Goal: Task Accomplishment & Management: Manage account settings

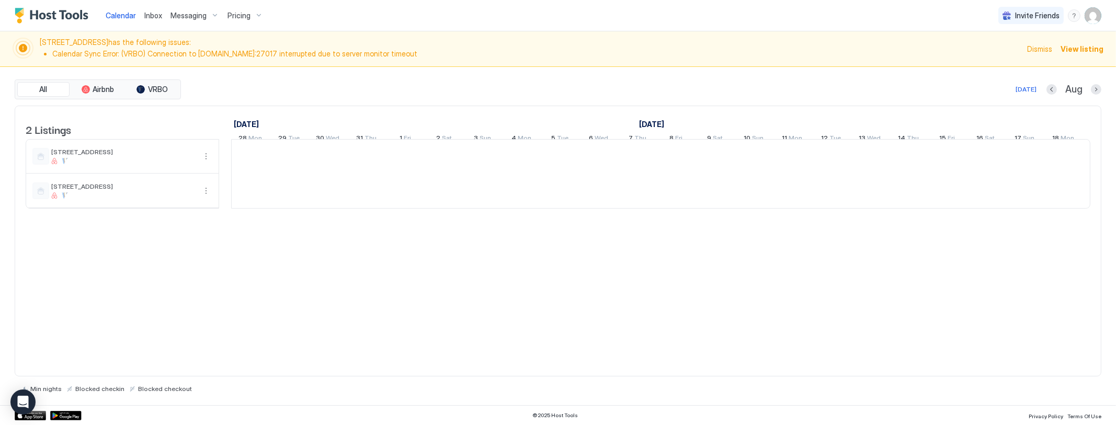
scroll to position [0, 581]
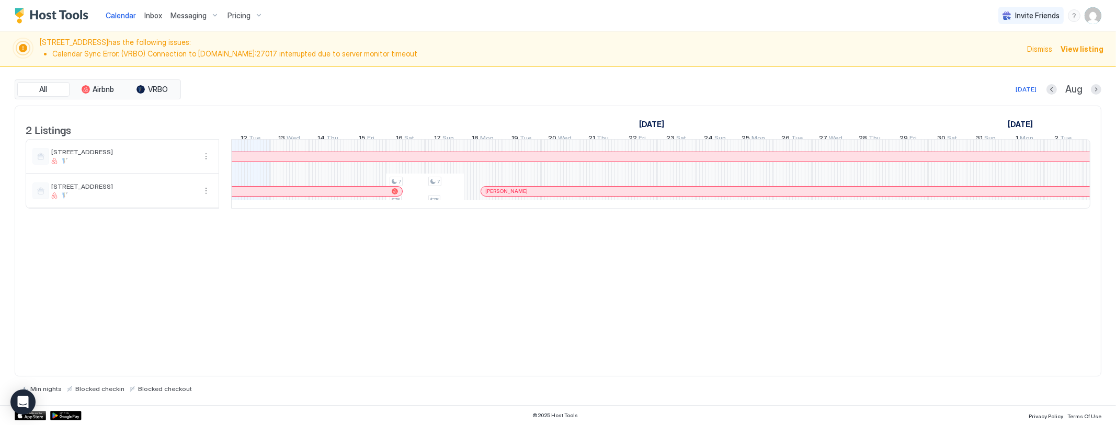
click at [1077, 48] on span "View listing" at bounding box center [1082, 48] width 43 height 11
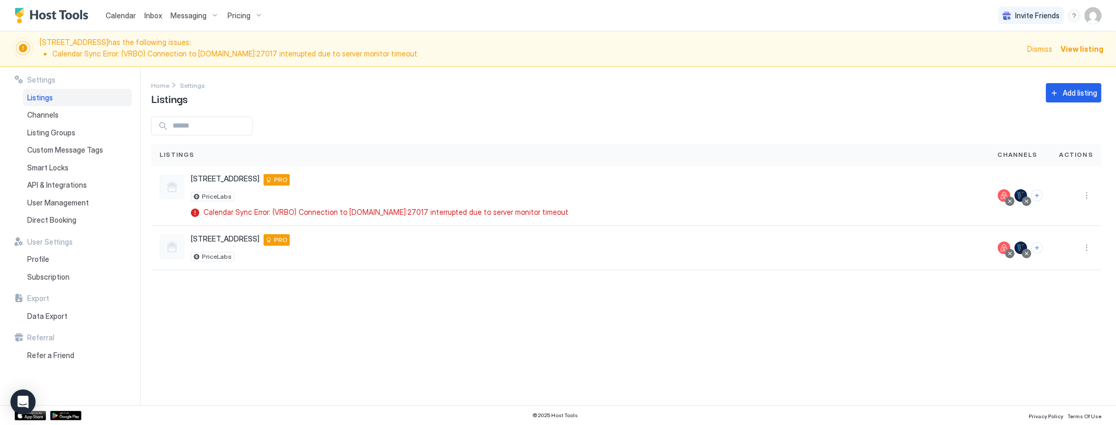
click at [230, 15] on span "Pricing" at bounding box center [239, 15] width 23 height 9
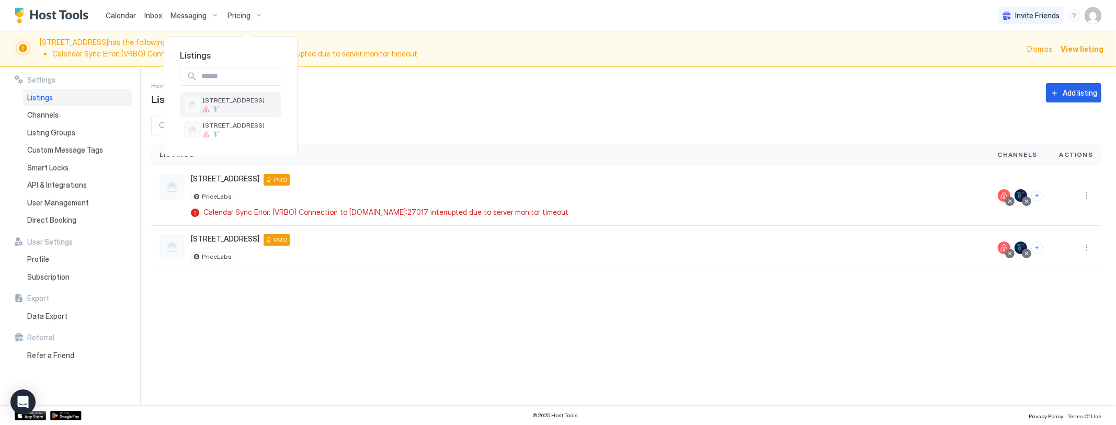
click at [228, 101] on span "[STREET_ADDRESS]" at bounding box center [234, 100] width 62 height 8
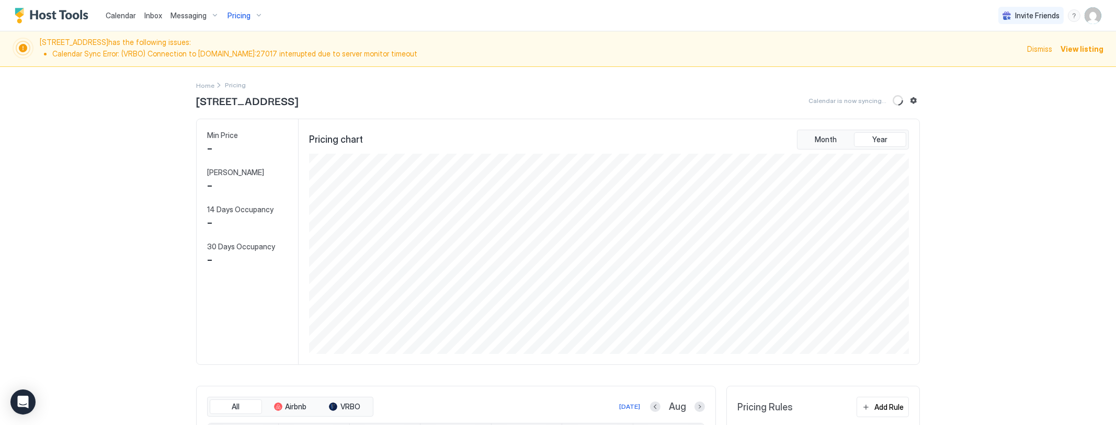
scroll to position [201, 603]
click at [894, 101] on button "Sync prices" at bounding box center [899, 100] width 13 height 13
click at [1036, 53] on span "Dismiss" at bounding box center [1039, 48] width 25 height 11
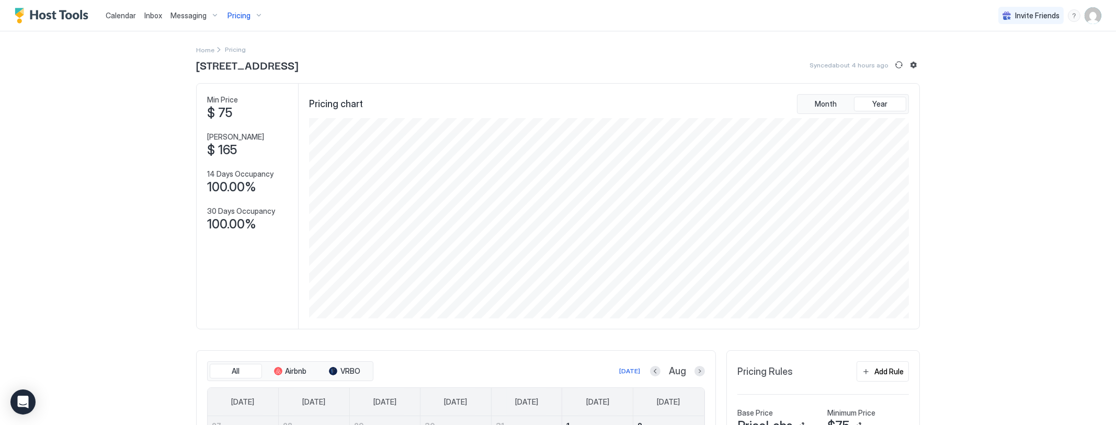
click at [241, 14] on span "Pricing" at bounding box center [239, 15] width 23 height 9
click at [231, 125] on span "[STREET_ADDRESS]" at bounding box center [234, 125] width 62 height 8
click at [895, 66] on button "Sync prices" at bounding box center [899, 65] width 13 height 13
click at [240, 12] on span "Pricing" at bounding box center [239, 15] width 23 height 9
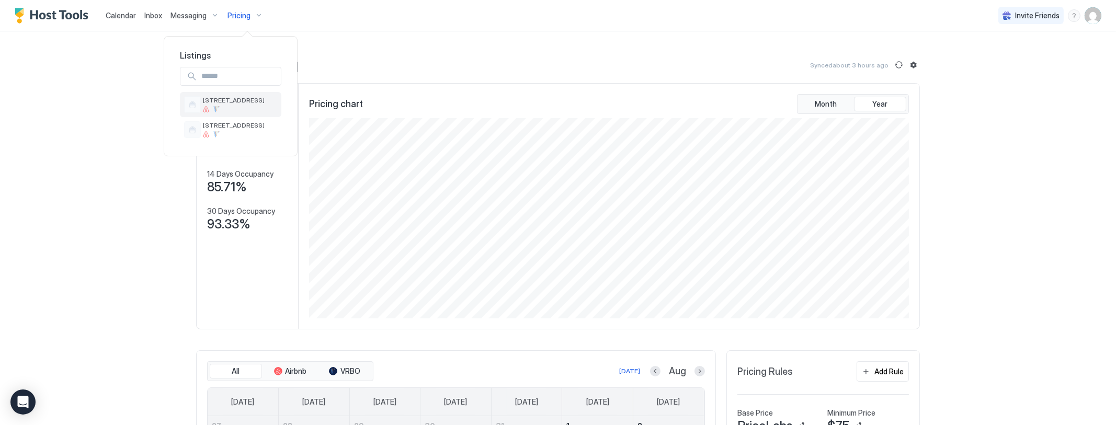
click at [228, 100] on span "[STREET_ADDRESS]" at bounding box center [234, 100] width 62 height 8
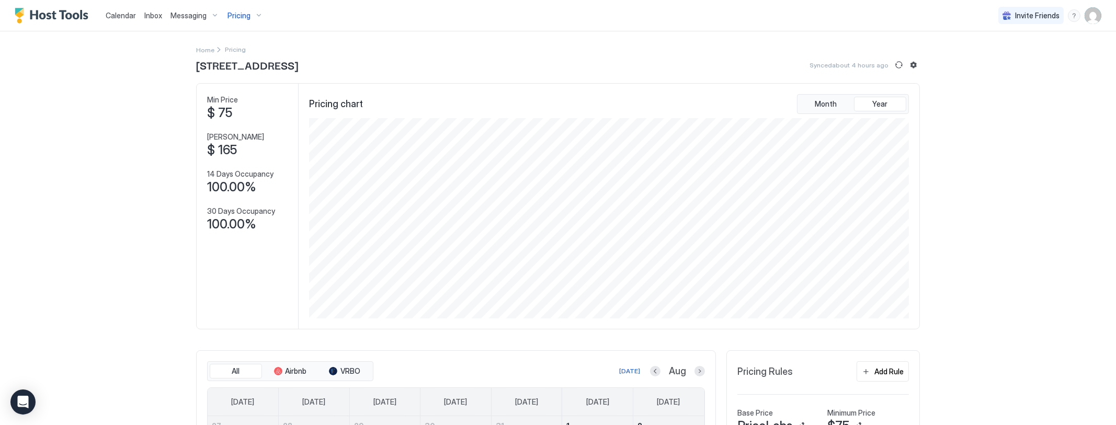
click at [235, 9] on div "Pricing" at bounding box center [245, 16] width 44 height 18
click at [231, 122] on span "[STREET_ADDRESS]" at bounding box center [234, 125] width 62 height 8
click at [236, 12] on span "Pricing" at bounding box center [239, 15] width 23 height 9
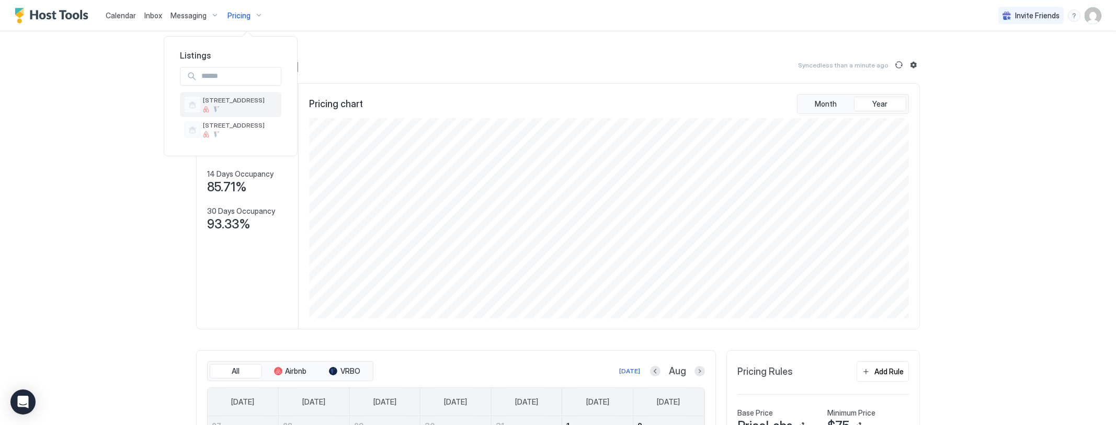
click at [227, 100] on span "[STREET_ADDRESS]" at bounding box center [234, 100] width 62 height 8
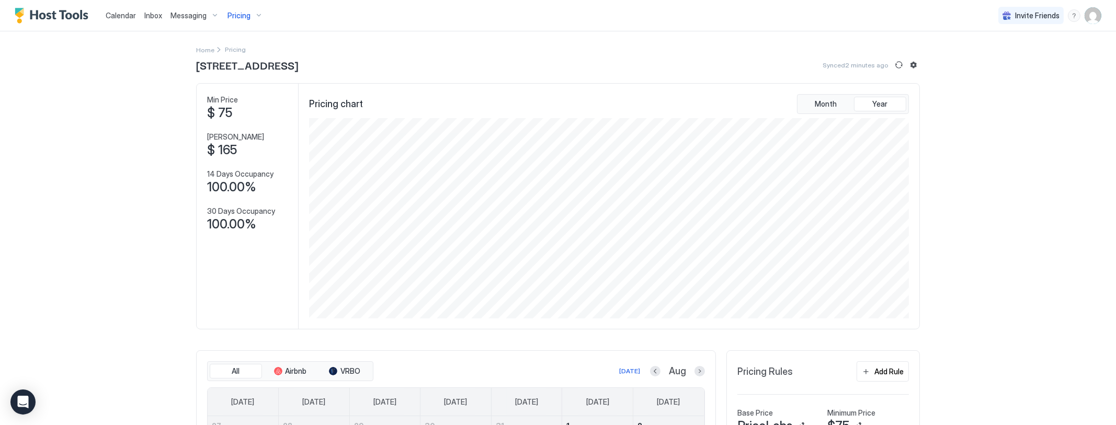
click at [243, 7] on div "Pricing" at bounding box center [245, 16] width 44 height 18
click at [230, 126] on span "[STREET_ADDRESS]" at bounding box center [234, 125] width 62 height 8
click at [122, 11] on span "Calendar" at bounding box center [121, 15] width 30 height 9
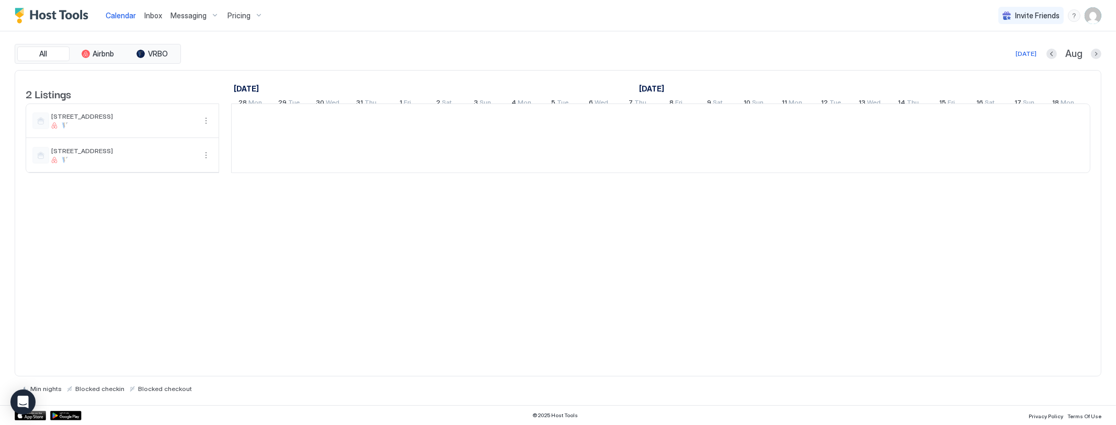
scroll to position [0, 581]
